Goal: Information Seeking & Learning: Learn about a topic

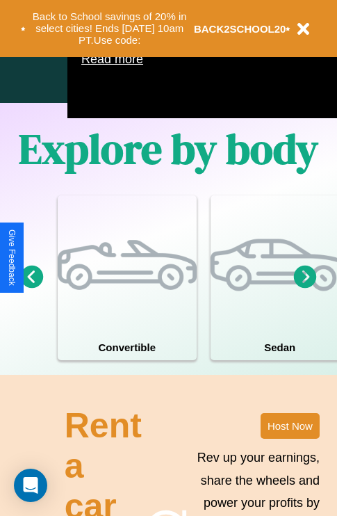
scroll to position [894, 0]
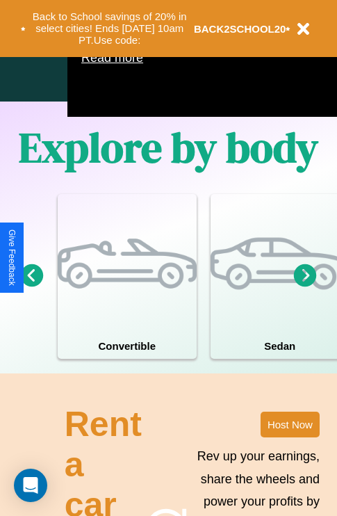
click at [305, 287] on icon at bounding box center [305, 275] width 23 height 23
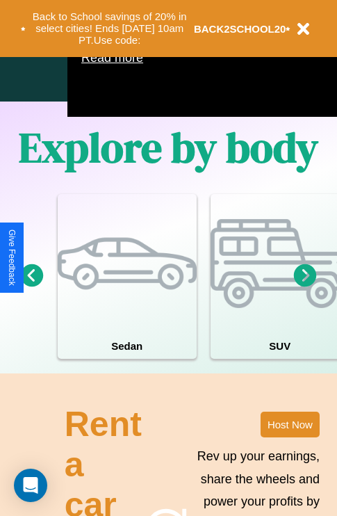
click at [305, 287] on icon at bounding box center [305, 275] width 23 height 23
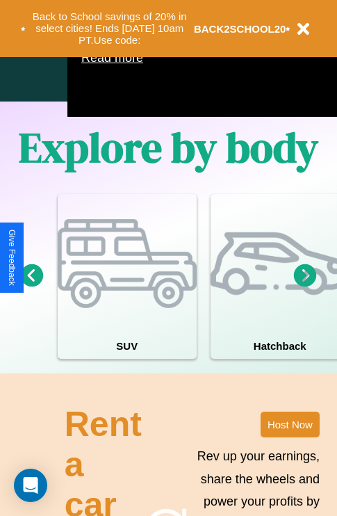
click at [305, 287] on icon at bounding box center [305, 275] width 23 height 23
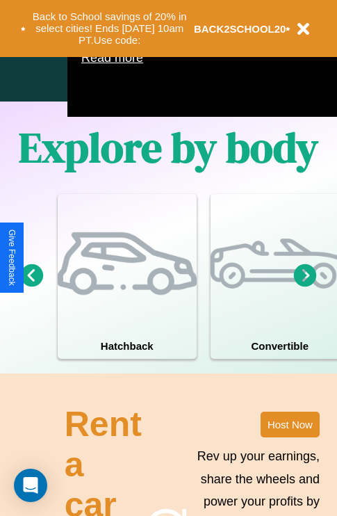
click at [31, 287] on icon at bounding box center [32, 275] width 23 height 23
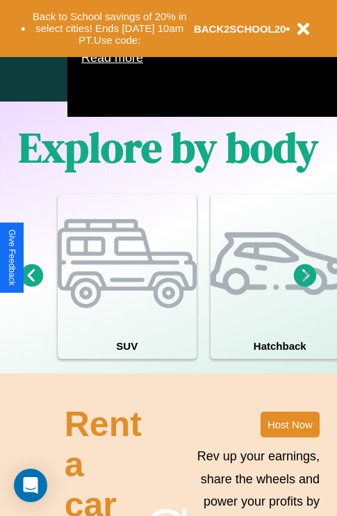
click at [305, 287] on icon at bounding box center [305, 275] width 23 height 23
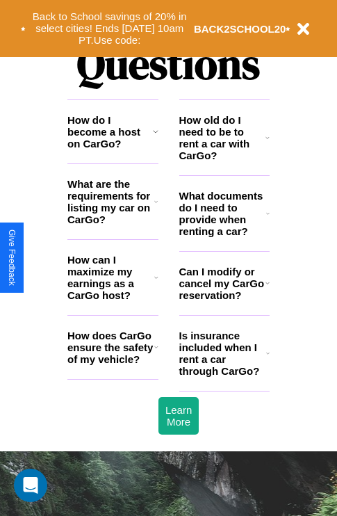
scroll to position [1685, 0]
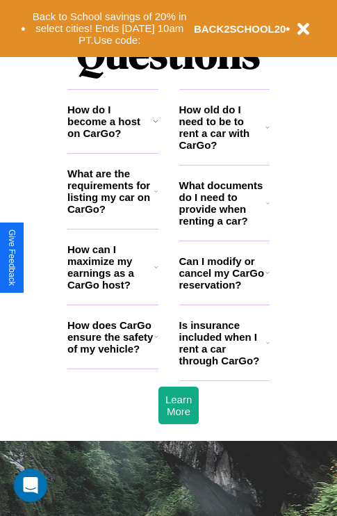
click at [224, 225] on h3 "What documents do I need to provide when renting a car?" at bounding box center [223, 202] width 88 height 47
click at [113, 289] on h3 "How can I maximize my earnings as a CarGo host?" at bounding box center [110, 266] width 87 height 47
click at [268, 349] on icon at bounding box center [267, 342] width 3 height 11
